Goal: Task Accomplishment & Management: Manage account settings

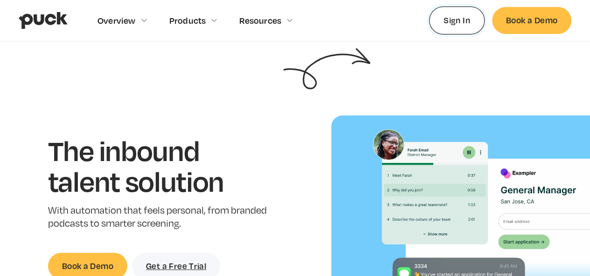
click at [457, 26] on link "Sign In" at bounding box center [456, 20] width 55 height 27
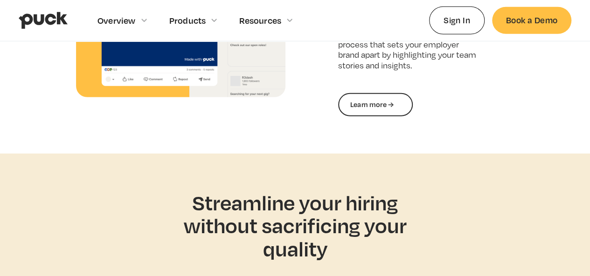
scroll to position [1118, 0]
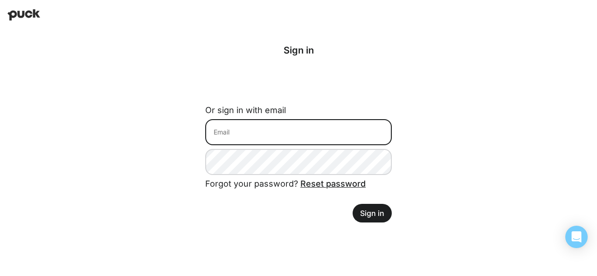
click at [302, 140] on input at bounding box center [298, 132] width 186 height 26
type input "nandishvpatel1@gmail.com"
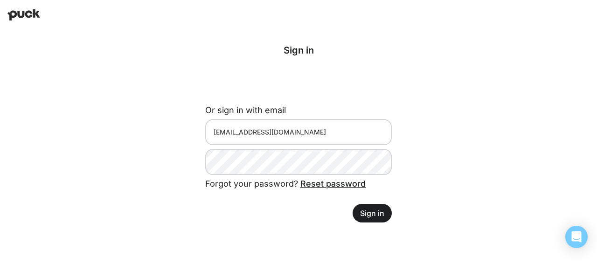
click at [373, 216] on button "Sign in" at bounding box center [371, 213] width 39 height 19
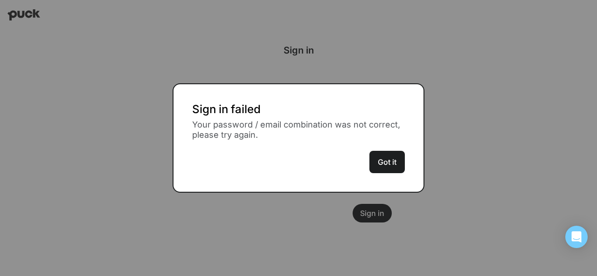
click at [386, 158] on button "Got it" at bounding box center [386, 162] width 35 height 22
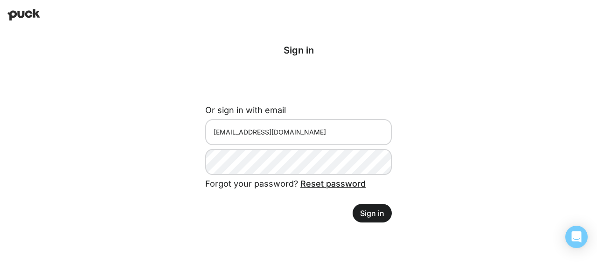
click at [348, 184] on link "Reset password" at bounding box center [332, 184] width 65 height 10
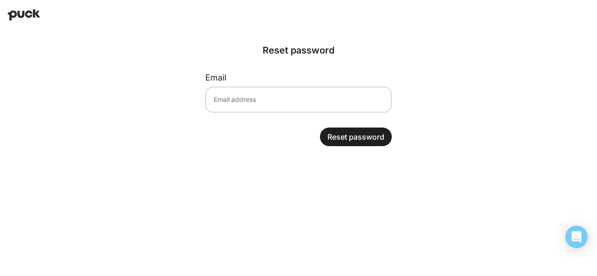
drag, startPoint x: 288, startPoint y: 75, endPoint x: 276, endPoint y: 94, distance: 22.9
click at [284, 86] on div "Email" at bounding box center [298, 89] width 186 height 48
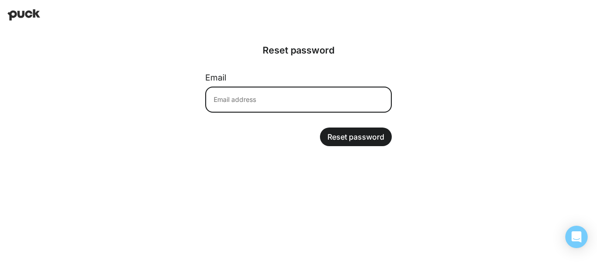
click at [276, 94] on input at bounding box center [298, 100] width 186 height 26
type input "nandishvpatel1@gmail.com"
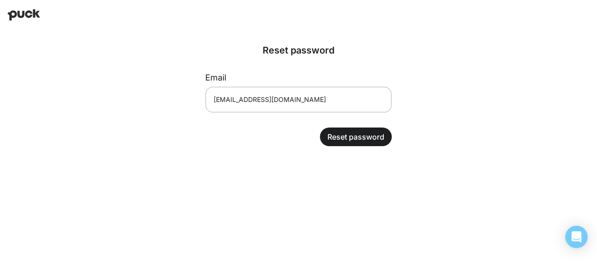
click at [350, 140] on button "Reset password" at bounding box center [356, 137] width 72 height 19
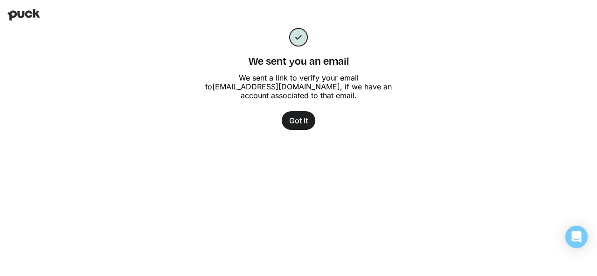
click at [305, 124] on button "Got it" at bounding box center [298, 120] width 34 height 19
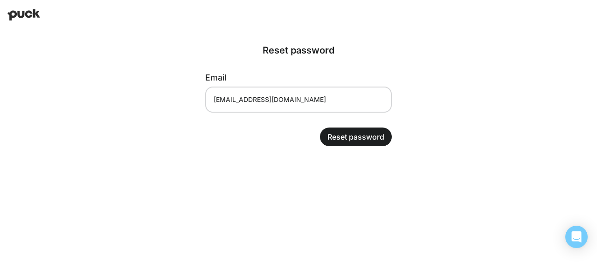
click at [350, 139] on button "Reset password" at bounding box center [356, 137] width 72 height 19
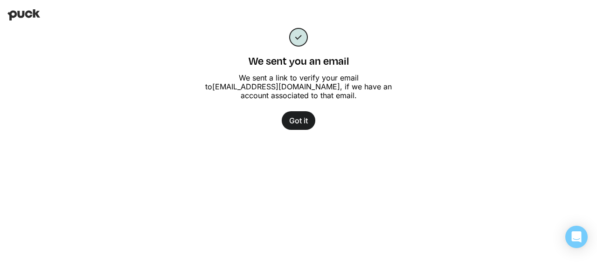
click at [311, 120] on button "Got it" at bounding box center [298, 120] width 34 height 19
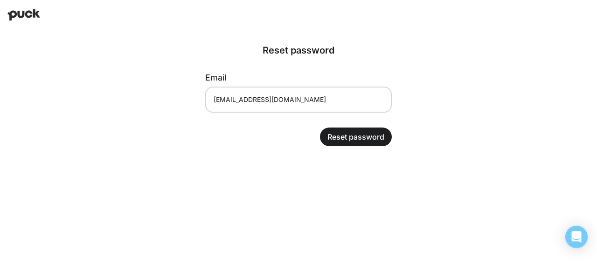
click at [359, 133] on button "Reset password" at bounding box center [356, 137] width 72 height 19
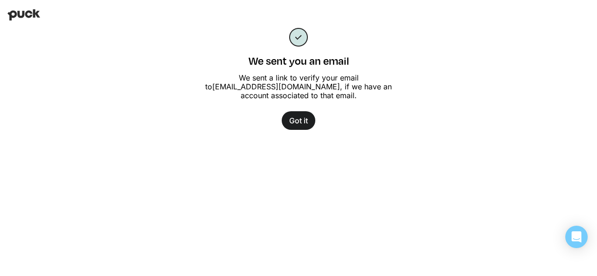
click at [302, 123] on button "Got it" at bounding box center [298, 120] width 34 height 19
